Goal: Check status

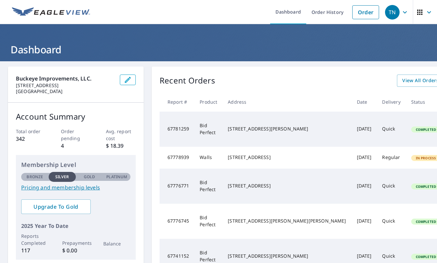
click at [257, 157] on div "[STREET_ADDRESS]" at bounding box center [287, 157] width 118 height 7
